Goal: Information Seeking & Learning: Find contact information

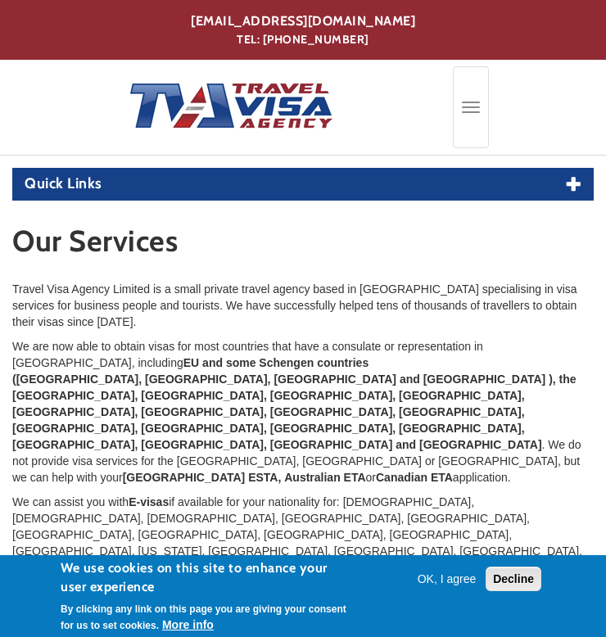
click at [515, 570] on button "Decline" at bounding box center [514, 579] width 56 height 25
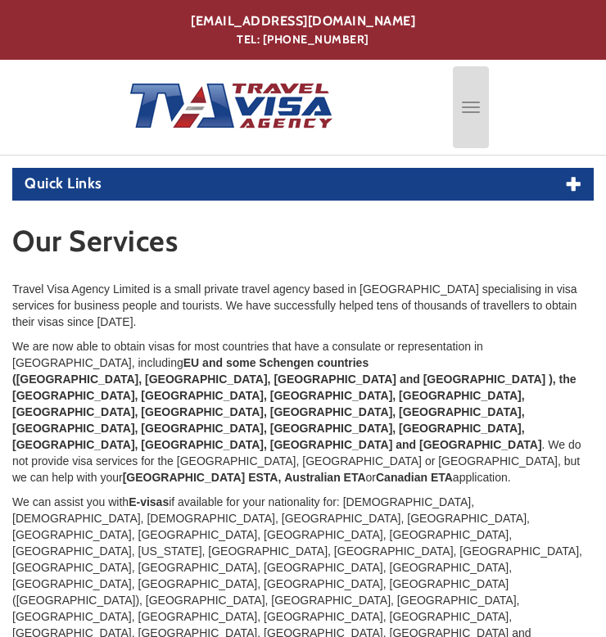
click at [467, 98] on button "Toggle navigation" at bounding box center [471, 107] width 36 height 82
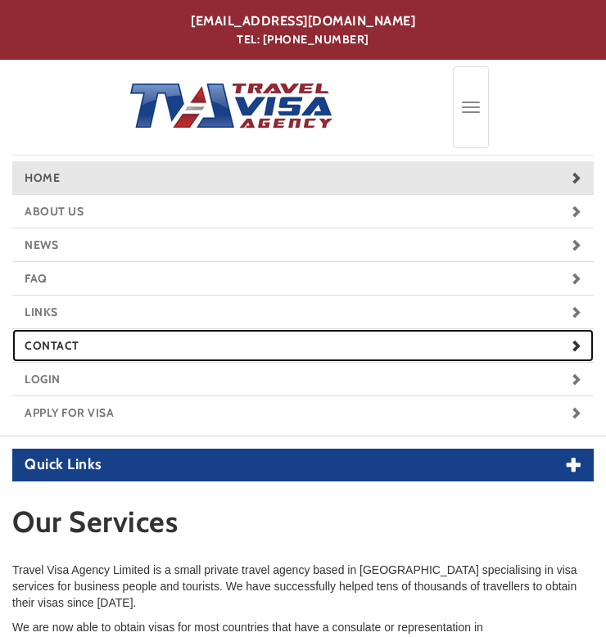
click at [242, 346] on link "Contact" at bounding box center [302, 345] width 581 height 33
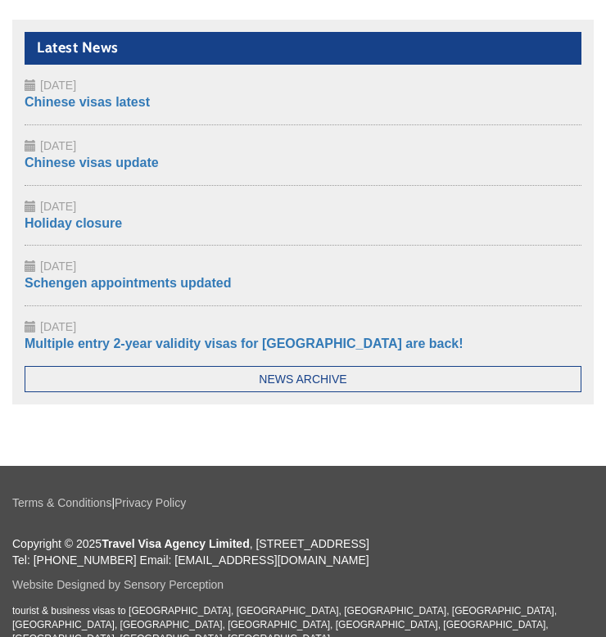
scroll to position [684, 0]
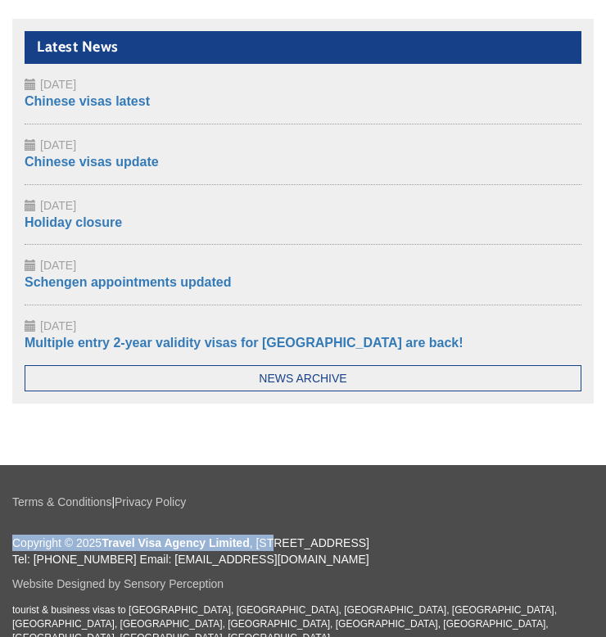
drag, startPoint x: 562, startPoint y: 533, endPoint x: 276, endPoint y: 541, distance: 286.7
click at [276, 541] on div "Terms & Conditions | Privacy Policy Copyright © 2025 Travel Visa Agency Limited…" at bounding box center [302, 569] width 581 height 151
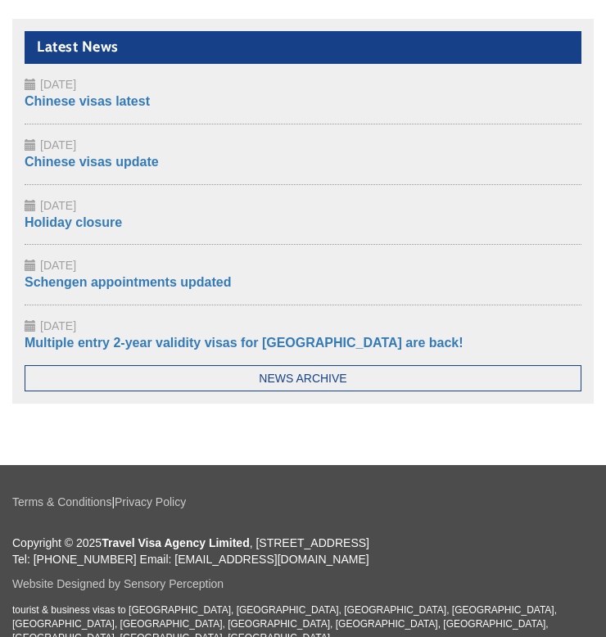
click at [294, 543] on p "Copyright © 2025 Travel Visa Agency Limited , [GEOGRAPHIC_DATA], [STREET_ADDRES…" at bounding box center [302, 551] width 581 height 33
drag, startPoint x: 260, startPoint y: 541, endPoint x: 557, endPoint y: 543, distance: 296.4
click at [557, 543] on p "Copyright © 2025 Travel Visa Agency Limited , [GEOGRAPHIC_DATA], [STREET_ADDRES…" at bounding box center [302, 551] width 581 height 33
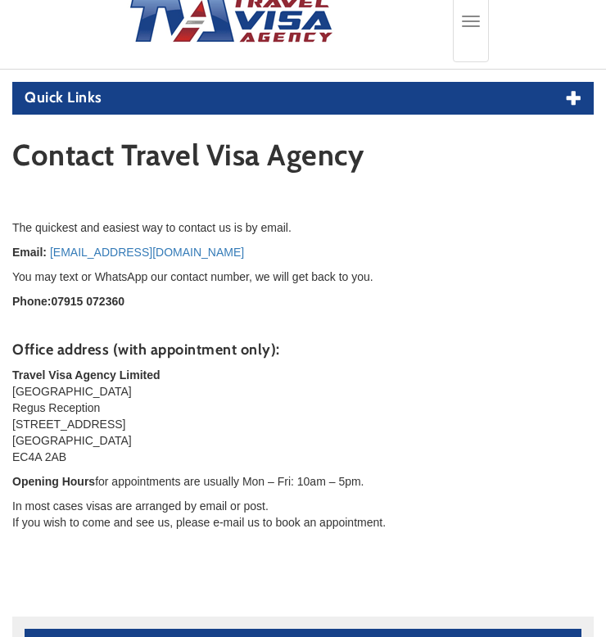
scroll to position [70, 0]
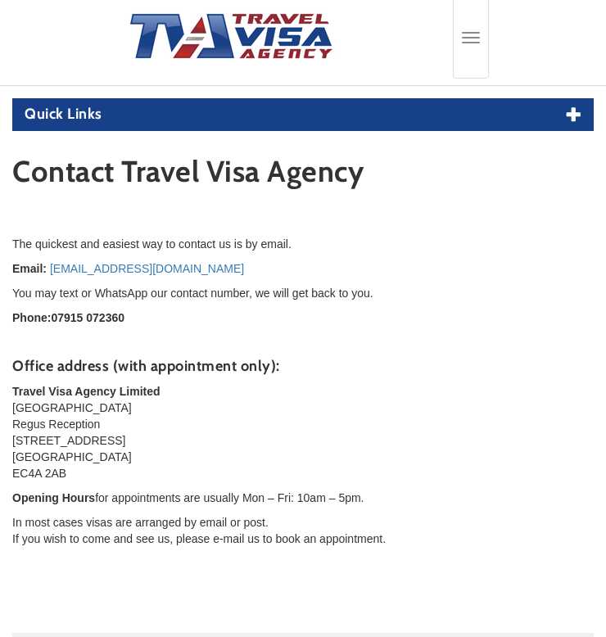
click at [111, 316] on strong "07915 072360" at bounding box center [88, 317] width 74 height 13
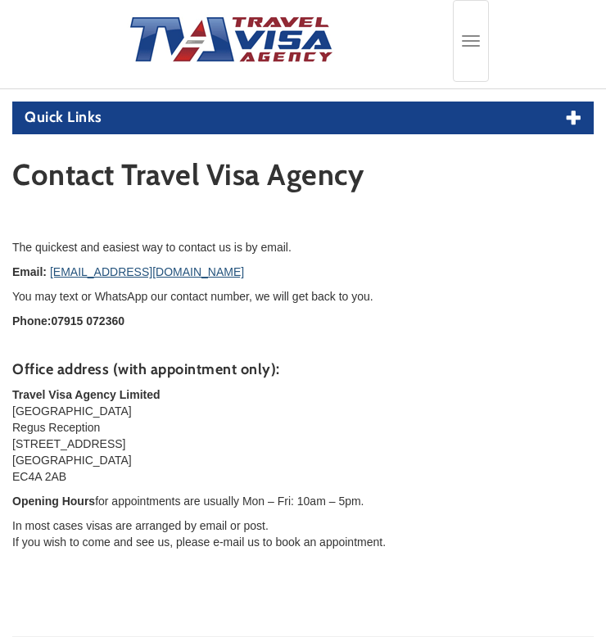
scroll to position [68, 0]
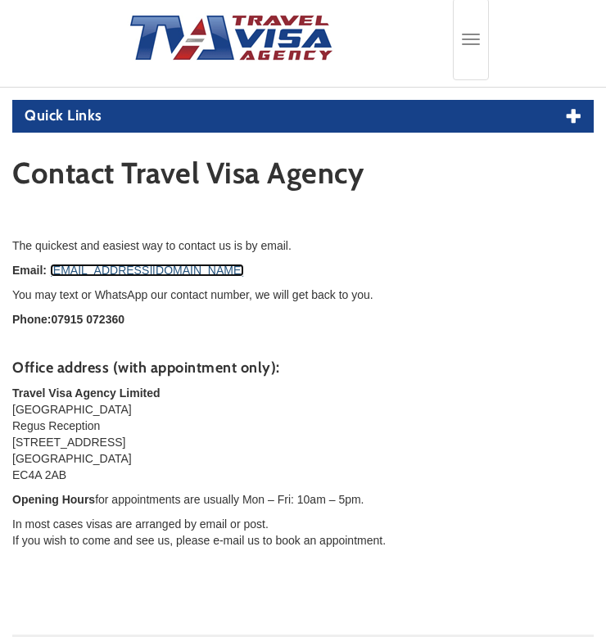
copy link "[EMAIL_ADDRESS][DOMAIN_NAME]"
